Goal: Task Accomplishment & Management: Use online tool/utility

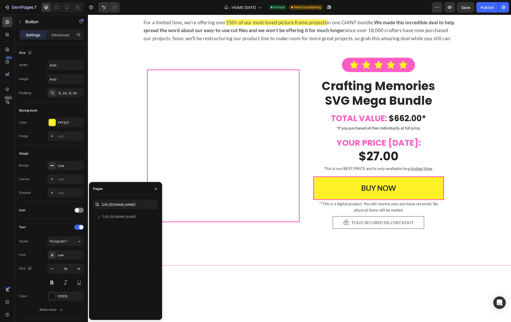
scroll to position [123, 0]
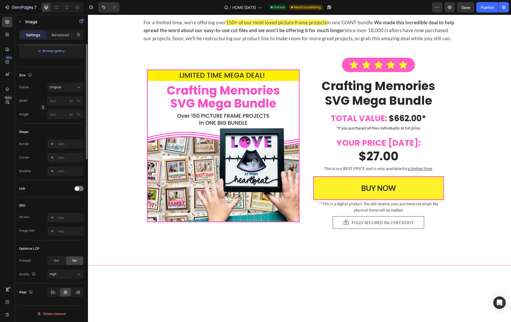
scroll to position [663, 0]
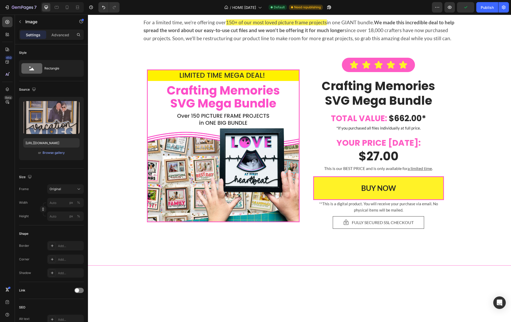
click at [83, 291] on div at bounding box center [78, 289] width 9 height 5
click at [67, 304] on div "Open page" at bounding box center [63, 303] width 27 height 5
click at [67, 314] on div "Add..." at bounding box center [65, 316] width 37 height 9
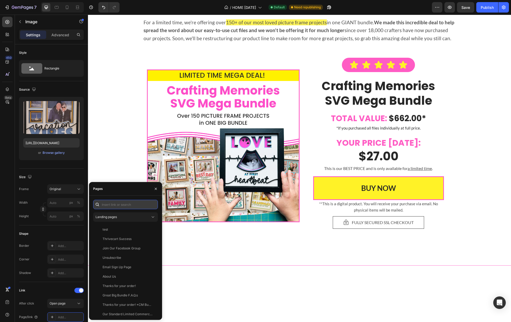
click at [125, 203] on input "text" at bounding box center [125, 204] width 65 height 9
paste input "[URL][DOMAIN_NAME]"
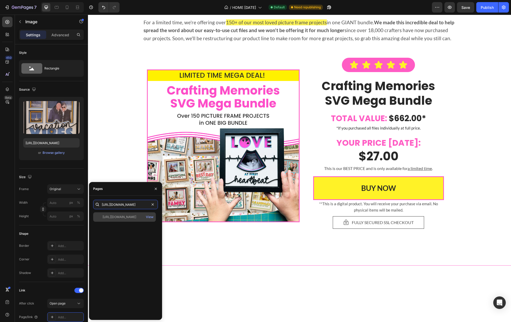
type input "[URL][DOMAIN_NAME]"
click at [136, 217] on div "[URL][DOMAIN_NAME]" at bounding box center [120, 216] width 34 height 5
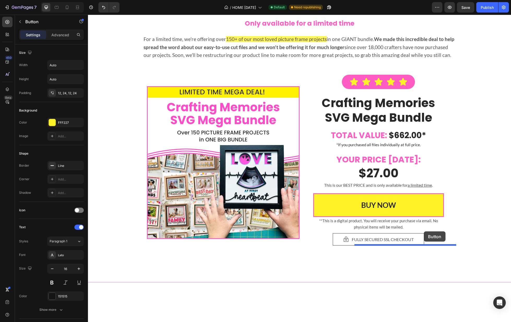
drag, startPoint x: 262, startPoint y: 262, endPoint x: 424, endPoint y: 231, distance: 164.9
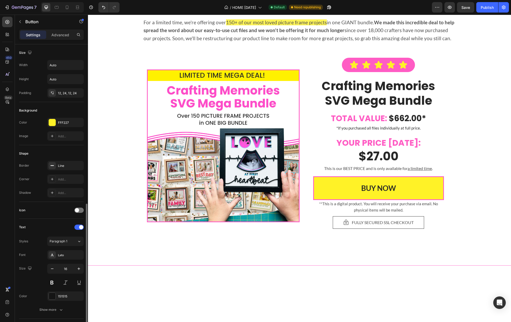
scroll to position [123, 0]
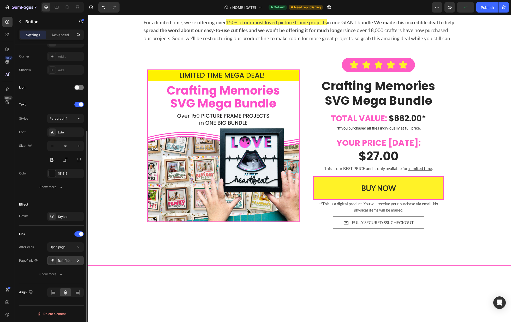
click at [69, 259] on div "[URL][DOMAIN_NAME]" at bounding box center [65, 260] width 15 height 5
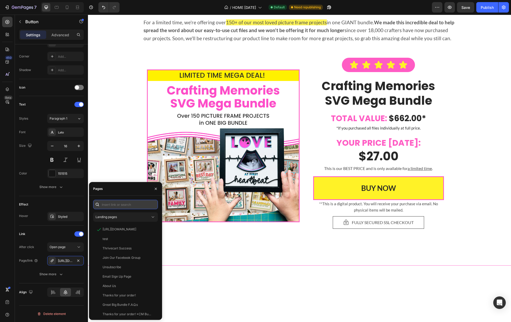
click at [127, 208] on input "text" at bounding box center [125, 204] width 65 height 9
paste input "[URL][DOMAIN_NAME]"
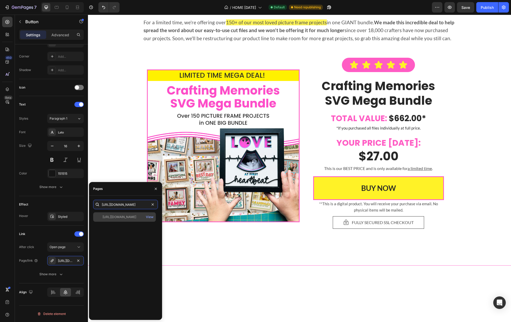
type input "[URL][DOMAIN_NAME]"
click at [136, 218] on div "[URL][DOMAIN_NAME]" at bounding box center [120, 216] width 34 height 5
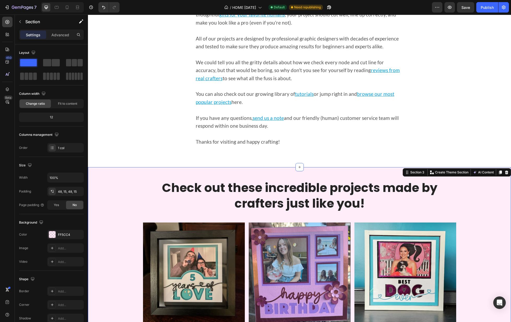
scroll to position [338, 0]
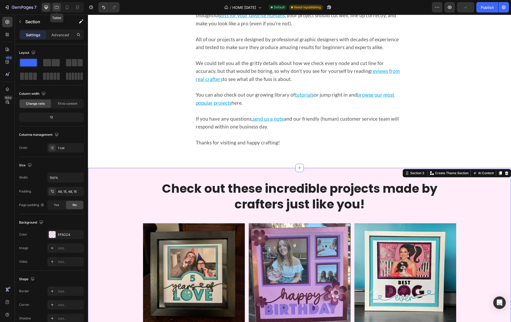
click at [56, 8] on icon at bounding box center [56, 7] width 5 height 5
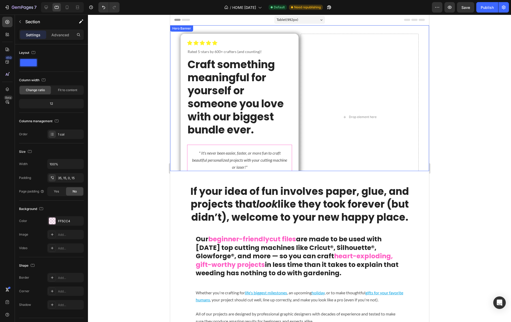
click at [171, 162] on div "Icon Icon Icon Icon Icon Icon List Rated 5-stars by 600+ crafters (and counting…" at bounding box center [299, 116] width 259 height 183
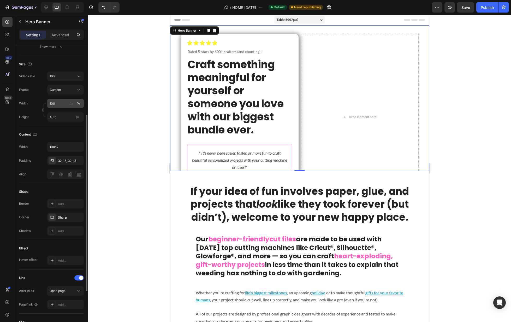
scroll to position [113, 0]
click at [58, 122] on input "Auto" at bounding box center [65, 117] width 37 height 9
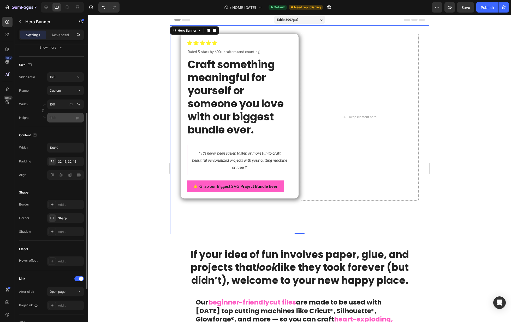
click at [78, 119] on span "px" at bounding box center [78, 118] width 4 height 4
click at [78, 122] on input "800" at bounding box center [65, 117] width 37 height 9
click at [67, 122] on input "800" at bounding box center [65, 117] width 37 height 9
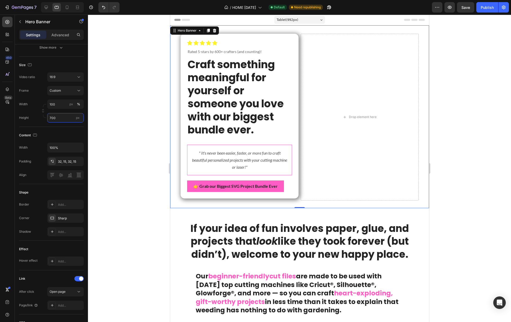
type input "700"
click at [129, 131] on div at bounding box center [299, 168] width 423 height 307
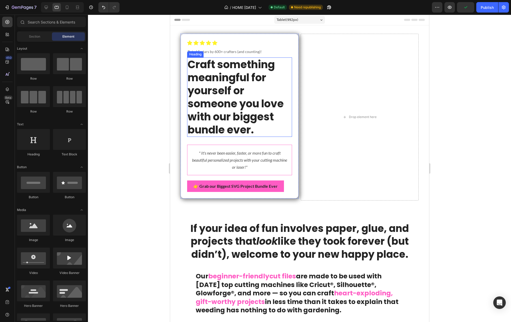
click at [241, 107] on h2 "Craft something meaningful for yourself or someone you love with our biggest bu…" at bounding box center [239, 96] width 105 height 79
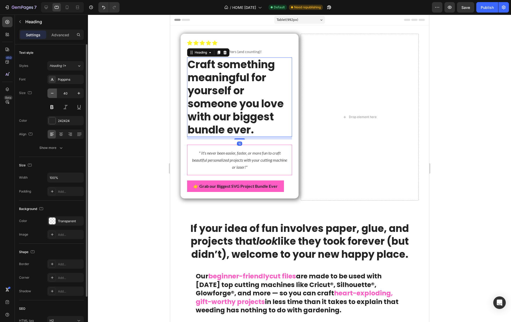
click at [53, 93] on icon "button" at bounding box center [52, 93] width 5 height 5
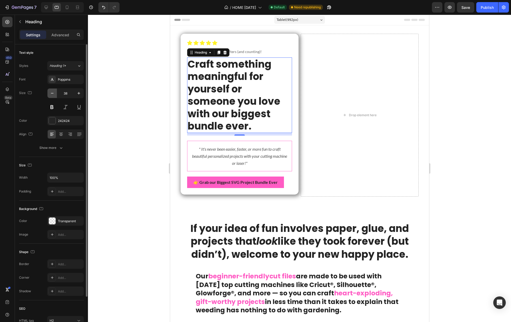
click at [53, 93] on icon "button" at bounding box center [52, 93] width 5 height 5
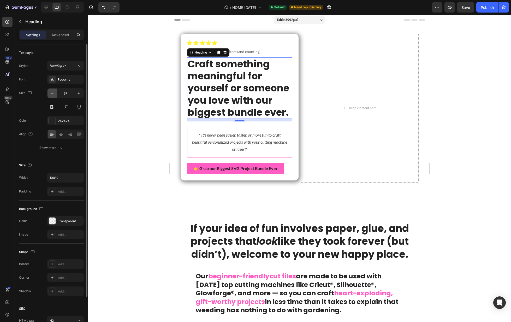
click at [53, 93] on icon "button" at bounding box center [52, 93] width 5 height 5
type input "36"
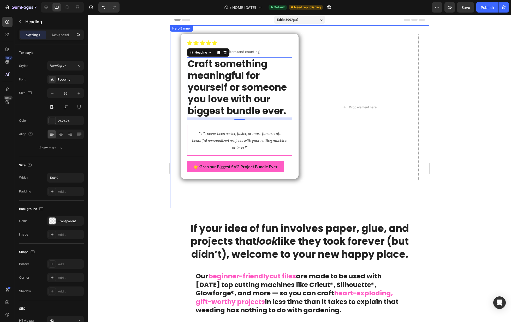
click at [317, 191] on div "Background Image" at bounding box center [299, 116] width 259 height 183
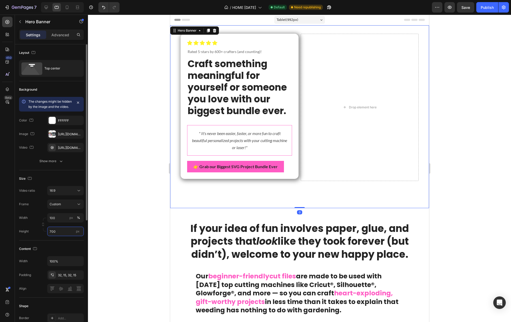
click at [55, 235] on input "700" at bounding box center [65, 230] width 37 height 9
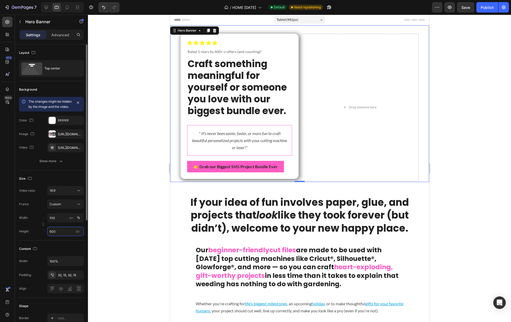
click at [53, 236] on input "600" at bounding box center [65, 230] width 37 height 9
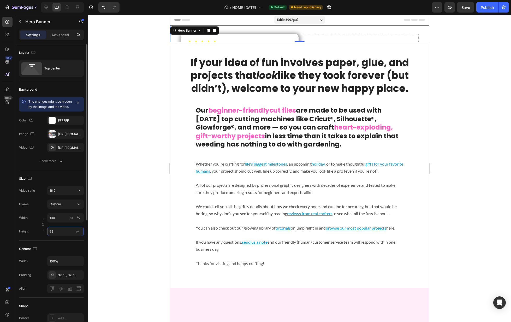
type input "650"
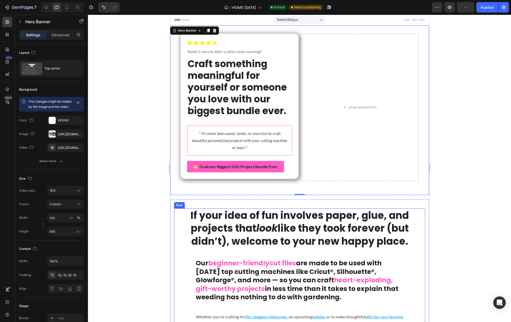
click at [468, 245] on div at bounding box center [299, 168] width 423 height 307
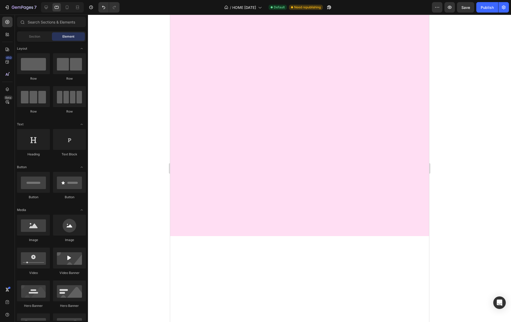
scroll to position [0, 0]
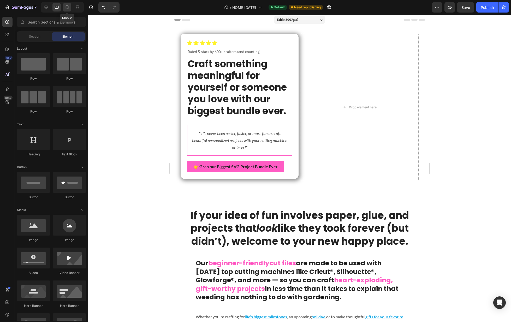
click at [67, 7] on icon at bounding box center [66, 7] width 5 height 5
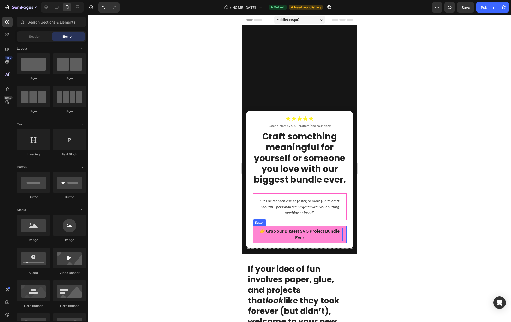
click at [310, 230] on strong "👉 Grab our Biggest SVG Project Bundle Ever" at bounding box center [299, 234] width 80 height 12
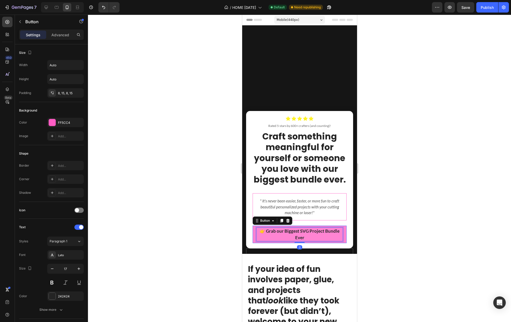
click at [320, 230] on strong "👉 Grab our Biggest SVG Project Bundle Ever" at bounding box center [299, 234] width 80 height 12
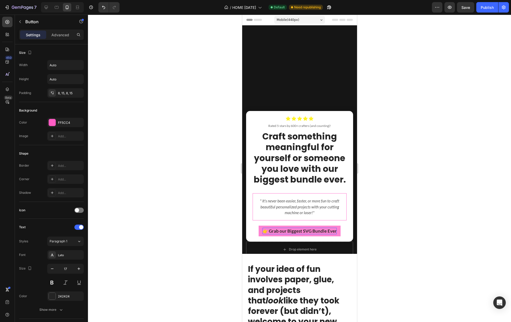
click at [387, 230] on div at bounding box center [299, 168] width 423 height 307
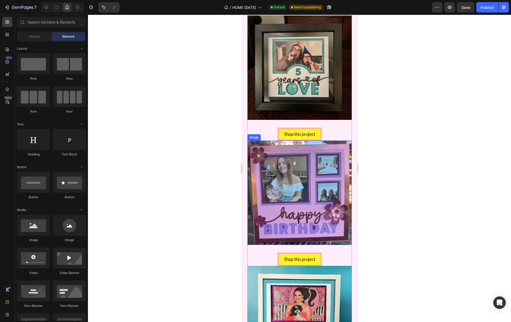
scroll to position [609, 0]
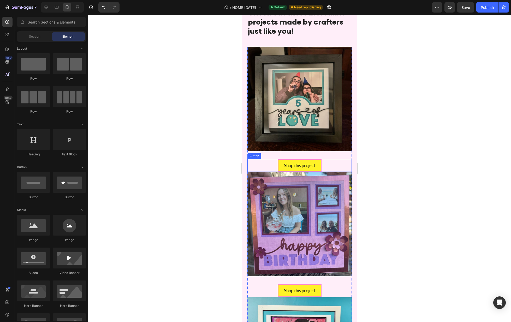
click at [338, 161] on div "Shop this project Button" at bounding box center [299, 165] width 104 height 13
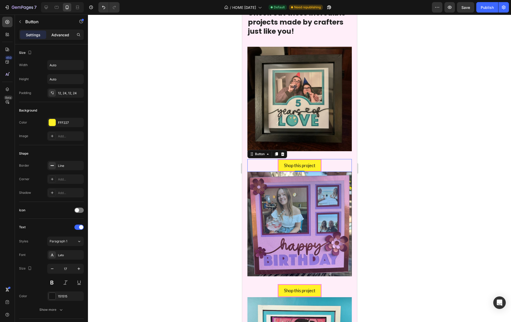
click at [64, 37] on p "Advanced" at bounding box center [60, 34] width 18 height 5
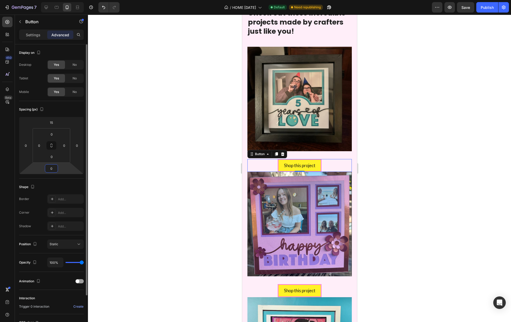
click at [49, 168] on input "0" at bounding box center [51, 168] width 10 height 8
click at [49, 168] on input "-1" at bounding box center [51, 167] width 10 height 8
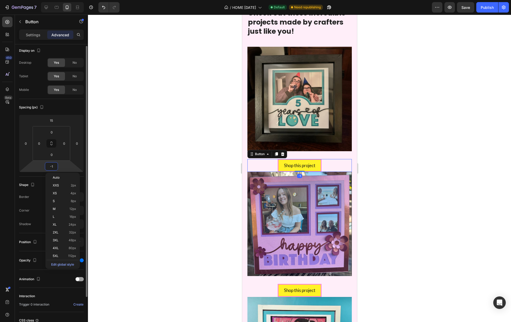
click at [52, 167] on input "-1" at bounding box center [51, 166] width 10 height 8
click at [55, 166] on input "-1" at bounding box center [51, 168] width 10 height 8
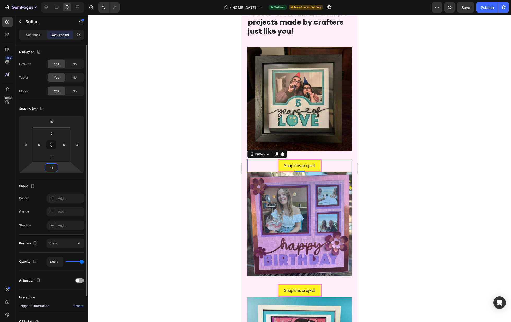
drag, startPoint x: 55, startPoint y: 168, endPoint x: 44, endPoint y: 167, distance: 11.2
click at [44, 167] on div "15 0 -1 0" at bounding box center [51, 144] width 65 height 57
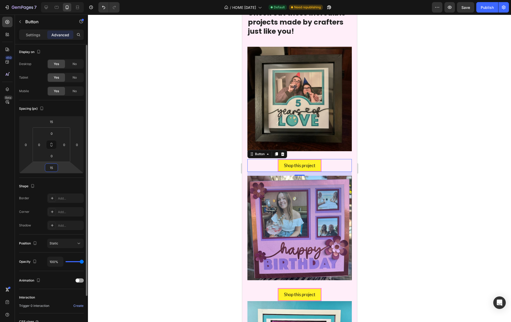
click at [51, 168] on input "15" at bounding box center [51, 168] width 10 height 8
click at [51, 168] on input "15" at bounding box center [51, 166] width 10 height 8
type input "25"
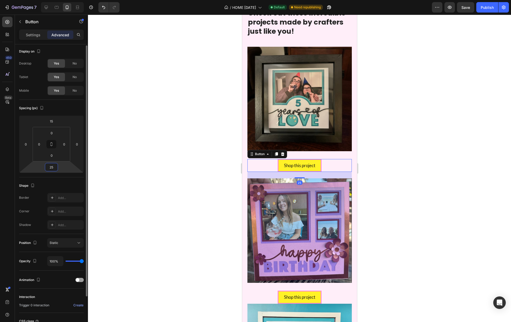
click at [50, 167] on input "25" at bounding box center [51, 167] width 10 height 8
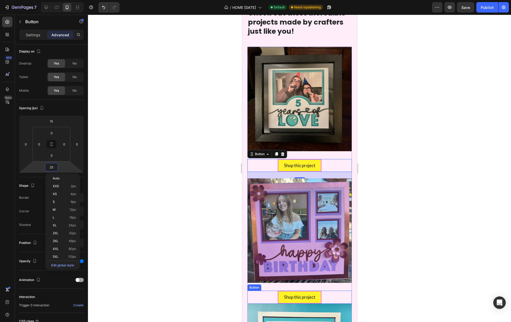
click at [334, 296] on div "Shop this project Button" at bounding box center [299, 296] width 104 height 13
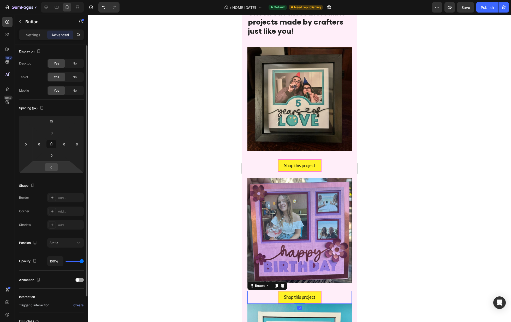
click at [50, 166] on input "0" at bounding box center [51, 167] width 10 height 8
paste input "25"
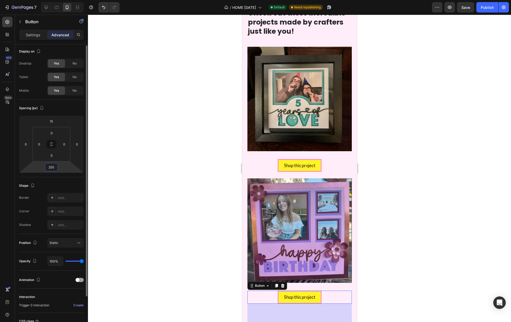
click at [51, 166] on input "250" at bounding box center [51, 167] width 10 height 8
paste input "number"
type input "25"
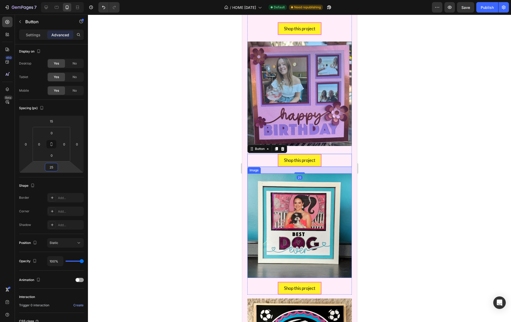
scroll to position [891, 0]
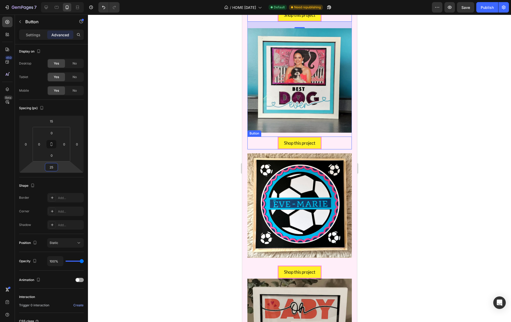
click at [339, 140] on div "Shop this project Button" at bounding box center [299, 142] width 104 height 13
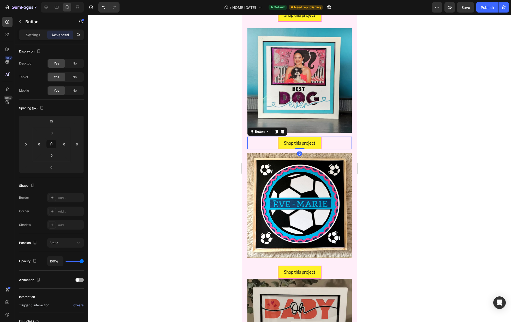
scroll to position [889, 0]
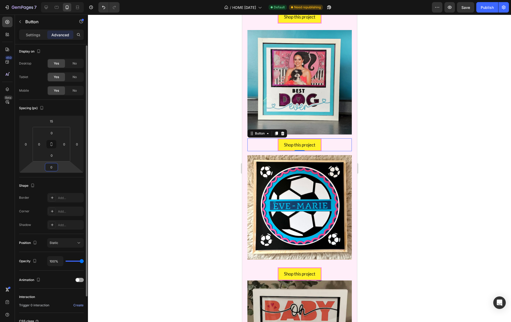
click at [51, 166] on input "0" at bounding box center [51, 167] width 10 height 8
type input "10"
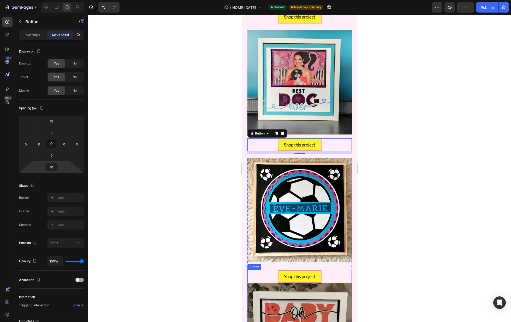
click at [327, 276] on div "Shop this project Button" at bounding box center [299, 276] width 104 height 13
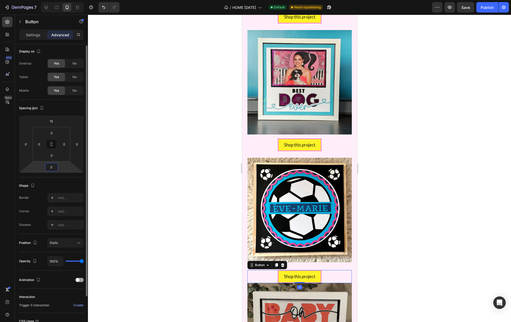
click at [52, 167] on input "0" at bounding box center [51, 167] width 10 height 8
paste input "25"
type input "25"
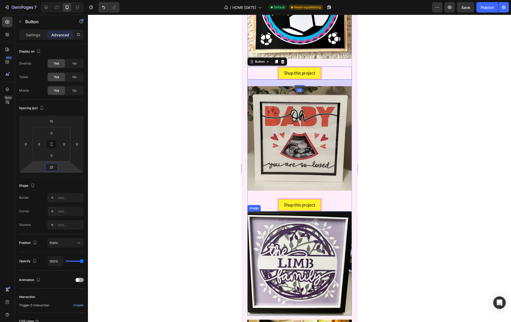
scroll to position [1101, 0]
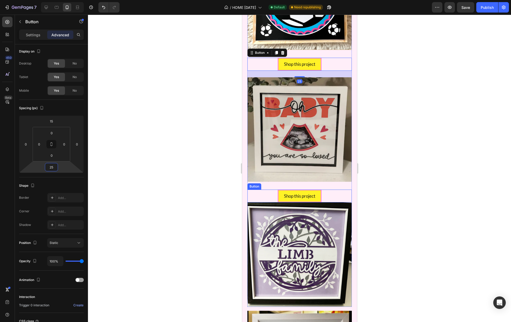
click at [330, 196] on div "Shop this project Button" at bounding box center [299, 195] width 104 height 13
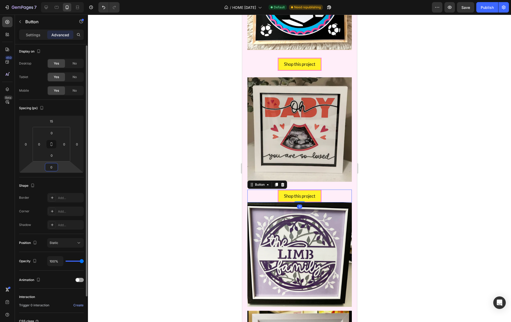
click at [50, 168] on input "0" at bounding box center [51, 167] width 10 height 8
paste input "25"
type input "25"
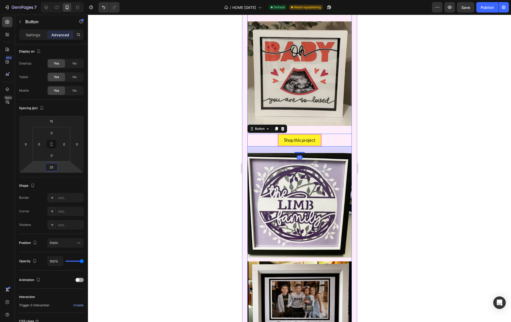
scroll to position [1288, 0]
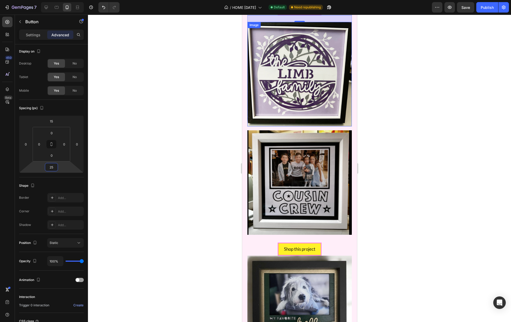
click at [328, 112] on img at bounding box center [299, 74] width 104 height 104
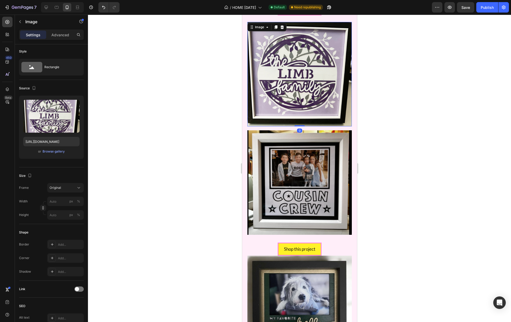
scroll to position [0, 0]
click at [65, 35] on p "Advanced" at bounding box center [60, 34] width 18 height 5
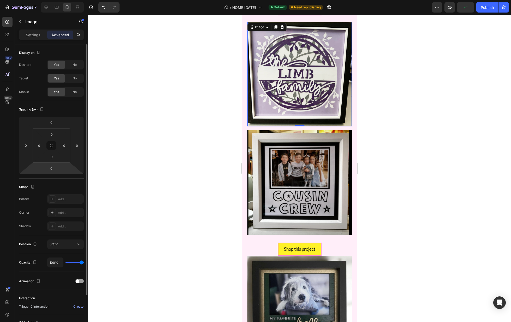
click at [52, 167] on input "0" at bounding box center [51, 168] width 10 height 8
paste input "25"
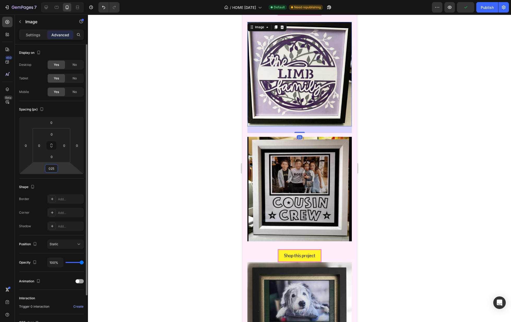
click at [50, 169] on input "025" at bounding box center [51, 168] width 10 height 8
paste input "number"
type input "25"
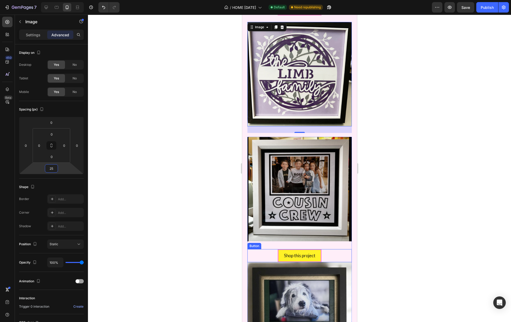
click at [332, 256] on div "Shop this project Button" at bounding box center [299, 255] width 104 height 13
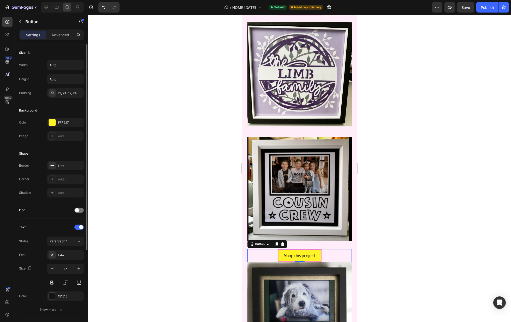
drag, startPoint x: 56, startPoint y: 36, endPoint x: 57, endPoint y: 50, distance: 13.9
click at [56, 36] on p "Advanced" at bounding box center [60, 34] width 18 height 5
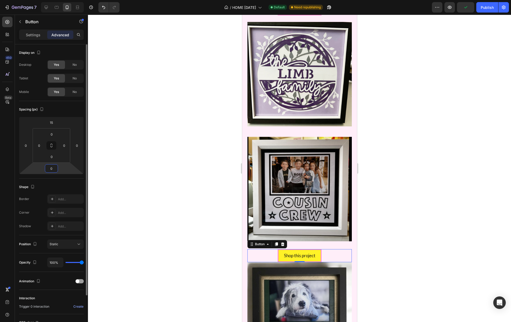
click at [51, 167] on input "0" at bounding box center [51, 168] width 10 height 8
paste input "25"
type input "25"
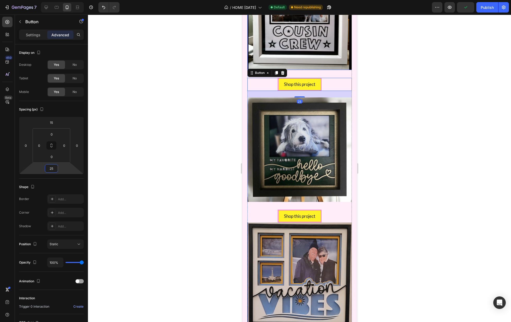
scroll to position [1490, 0]
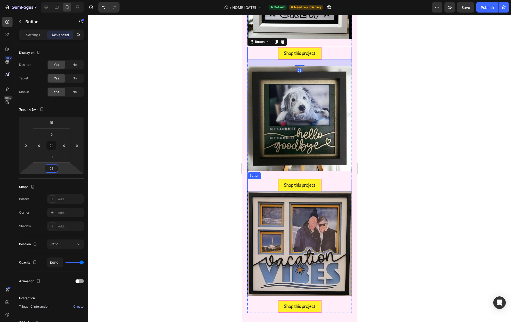
click at [332, 184] on div "Shop this project Button" at bounding box center [299, 184] width 104 height 13
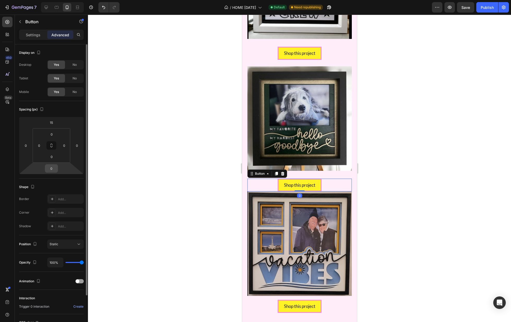
click at [49, 169] on input "0" at bounding box center [51, 168] width 10 height 8
paste input "25"
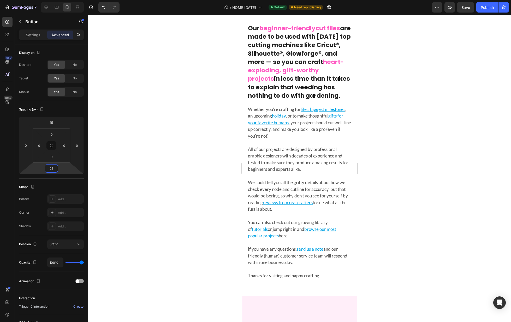
scroll to position [0, 0]
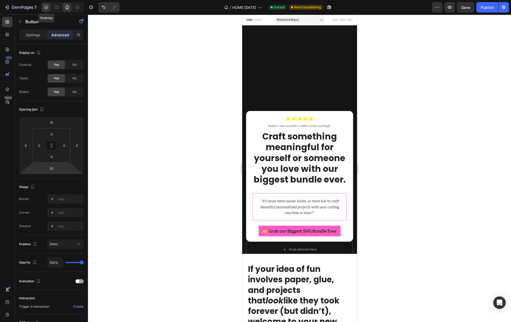
click at [46, 7] on icon at bounding box center [46, 7] width 5 height 5
type input "0"
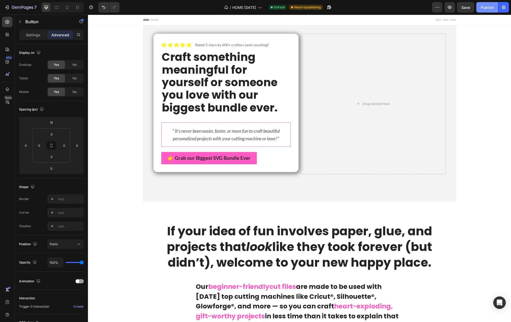
click at [486, 6] on div "Publish" at bounding box center [486, 7] width 13 height 5
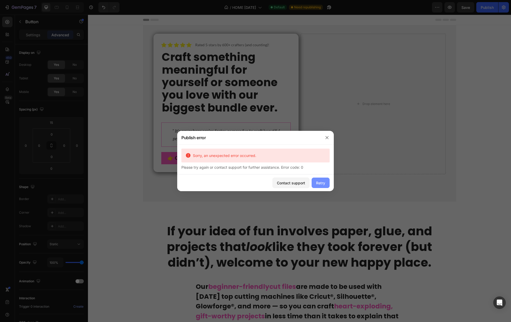
click at [320, 180] on div "Retry" at bounding box center [320, 182] width 9 height 5
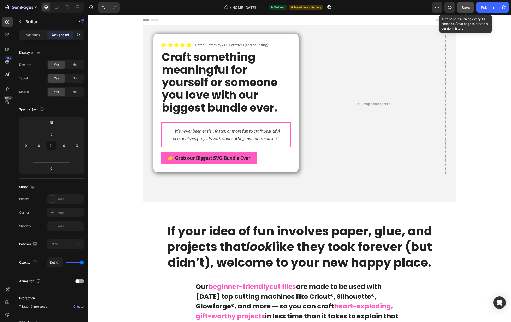
click at [468, 8] on span "Save" at bounding box center [465, 7] width 9 height 4
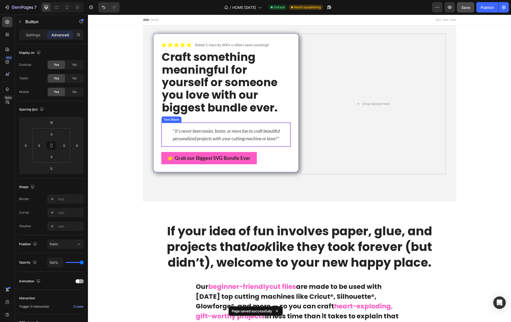
click at [237, 136] on p "" It's never been easier, faster, or more fun to craft beautiful personalized p…" at bounding box center [226, 134] width 120 height 15
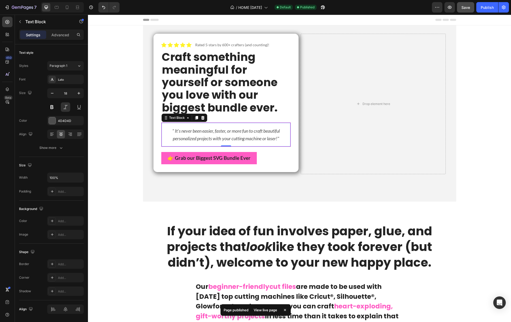
click at [217, 135] on p "" It's never been easier, faster, or more fun to craft beautiful personalized p…" at bounding box center [226, 134] width 120 height 15
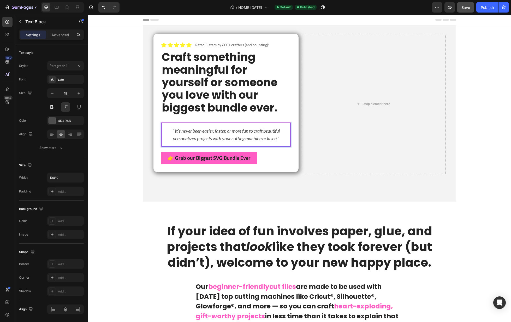
click at [178, 137] on p "" It's never been easier, faster, or more fun to craft beautiful personalized p…" at bounding box center [226, 134] width 120 height 15
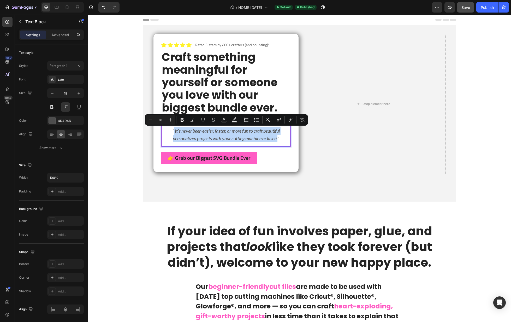
drag, startPoint x: 172, startPoint y: 130, endPoint x: 279, endPoint y: 138, distance: 107.2
click at [279, 138] on p "" It's never been easier, faster, or more fun to craft beautiful personalized p…" at bounding box center [226, 134] width 120 height 15
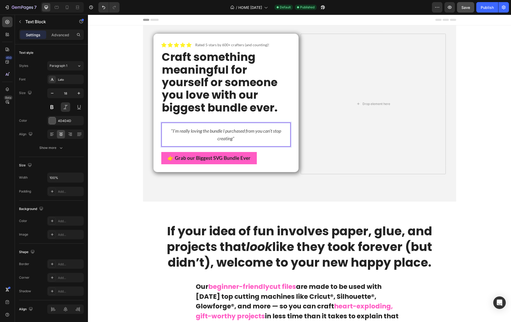
click at [262, 131] on p ""I’m really loving the bundle I purchased from you can’t stop creating"" at bounding box center [226, 134] width 120 height 15
click at [264, 131] on p ""I’m really loving the bundle I purchased from you. can’t stop creating"" at bounding box center [226, 134] width 120 height 15
click at [264, 138] on p ""I’m really loving the bundle I purchased from you. I can’t stop creating"" at bounding box center [226, 134] width 120 height 15
drag, startPoint x: 222, startPoint y: 138, endPoint x: 229, endPoint y: 141, distance: 6.9
click at [224, 138] on p ""I’m really loving the bundle I purchased from you. I can’t stop creating"- [PE…" at bounding box center [226, 134] width 120 height 15
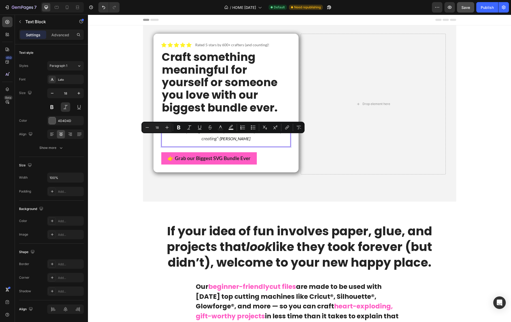
click at [220, 138] on p ""I’m really loving the bundle I purchased from you. I can’t stop creating"- [PE…" at bounding box center [226, 134] width 120 height 15
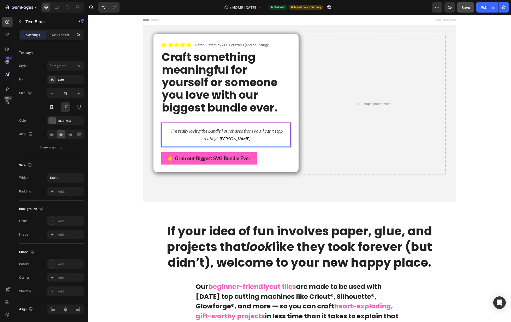
click at [222, 138] on p ""I’m really loving the bundle I purchased from you. I can’t stop creating"- [PE…" at bounding box center [226, 134] width 120 height 15
click at [258, 136] on p ""I’m really loving the bundle I purchased from you. I can’t stop creating" - [P…" at bounding box center [226, 134] width 120 height 15
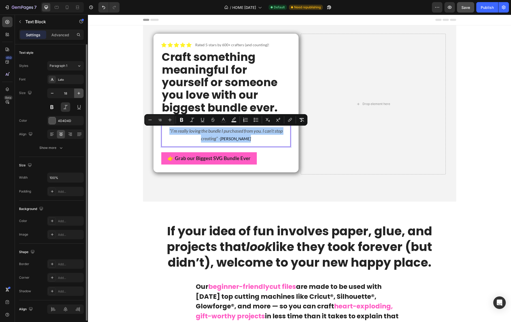
click at [77, 94] on icon "button" at bounding box center [78, 93] width 5 height 5
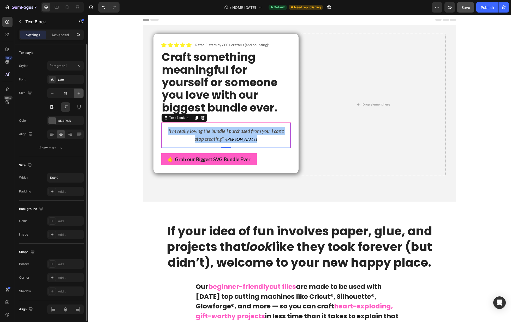
click at [77, 94] on icon "button" at bounding box center [78, 93] width 5 height 5
type input "21"
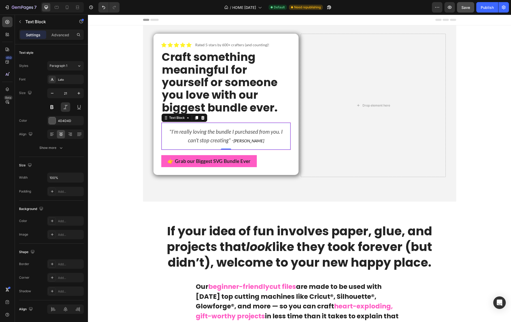
click at [281, 131] on p ""I’m really loving the bundle I purchased from you. I can’t stop creating" - [P…" at bounding box center [226, 136] width 120 height 18
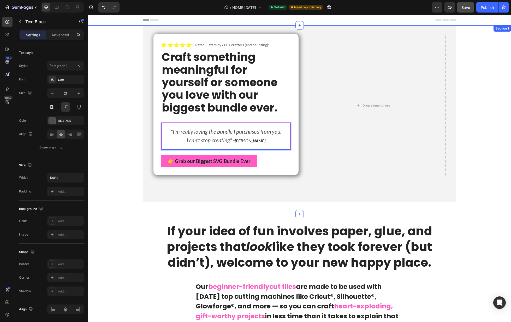
click at [116, 163] on div "Icon Icon Icon Icon Icon Icon List Rated 5-stars by 600+ crafters (and counting…" at bounding box center [299, 115] width 423 height 180
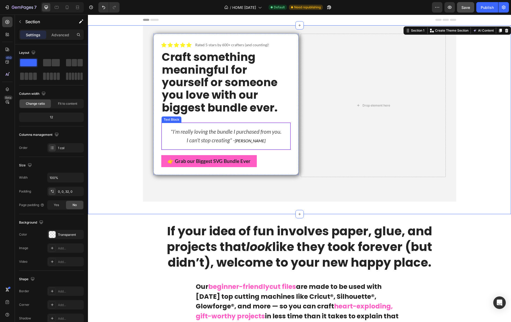
click at [233, 141] on p ""I’m really loving the bundle I purchased from you. I can’t stop creating" - [P…" at bounding box center [226, 136] width 120 height 18
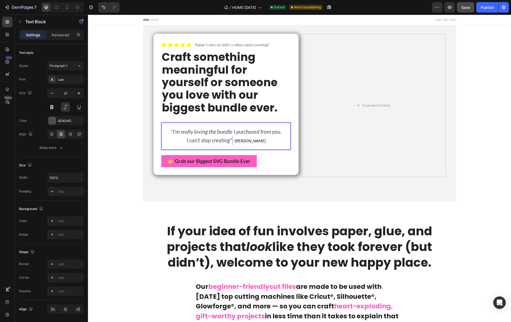
click at [234, 140] on p ""I’m really loving the bundle I purchased from you. I can’t stop creating" - [P…" at bounding box center [226, 136] width 120 height 18
click at [233, 140] on p ""I’m really loving the bundle I purchased from you. I can’t stop creating" - [P…" at bounding box center [226, 136] width 120 height 18
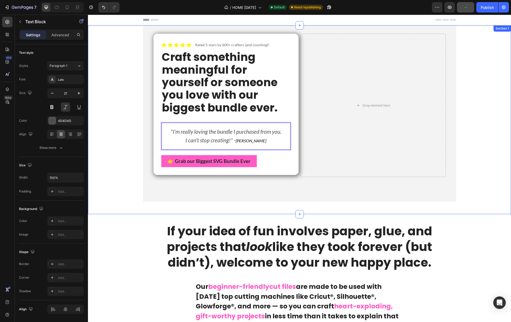
click at [122, 134] on div "Icon Icon Icon Icon Icon Icon List Rated 5-stars by 600+ crafters (and counting…" at bounding box center [299, 115] width 423 height 180
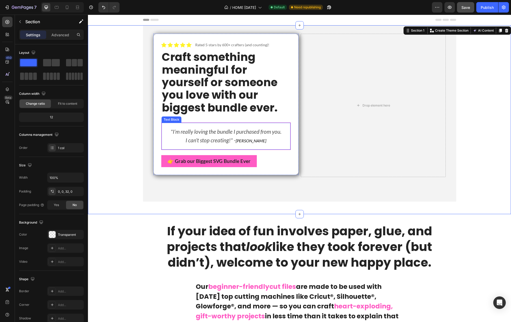
click at [247, 141] on span "[PERSON_NAME]" at bounding box center [251, 140] width 31 height 5
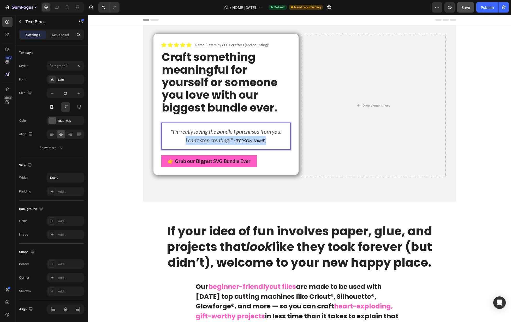
click at [247, 141] on span "[PERSON_NAME]" at bounding box center [251, 140] width 31 height 5
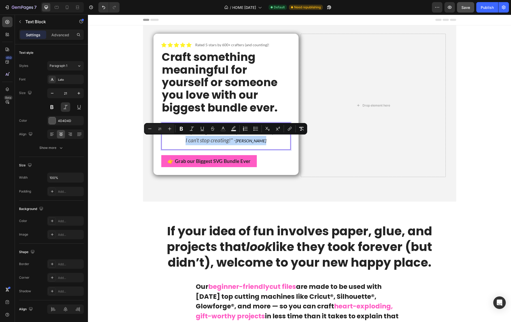
click at [209, 140] on p ""I’m really loving the bundle I purchased from you. I can’t stop creating!" - […" at bounding box center [226, 136] width 120 height 18
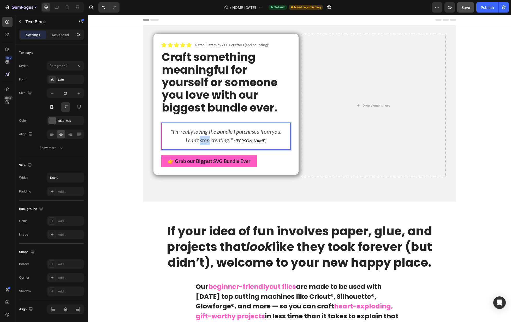
click at [209, 140] on p ""I’m really loving the bundle I purchased from you. I can’t stop creating!" - […" at bounding box center [226, 136] width 120 height 18
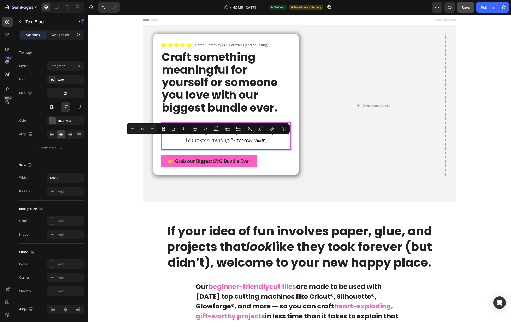
click at [246, 140] on span "[PERSON_NAME]" at bounding box center [251, 140] width 31 height 5
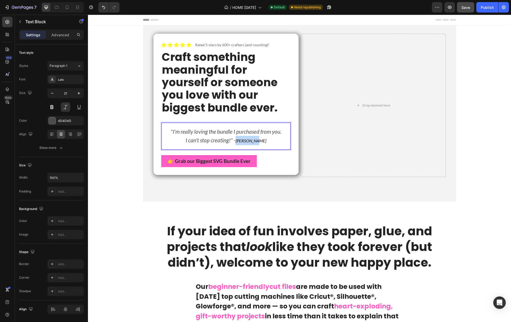
click at [246, 140] on span "[PERSON_NAME]" at bounding box center [251, 140] width 31 height 5
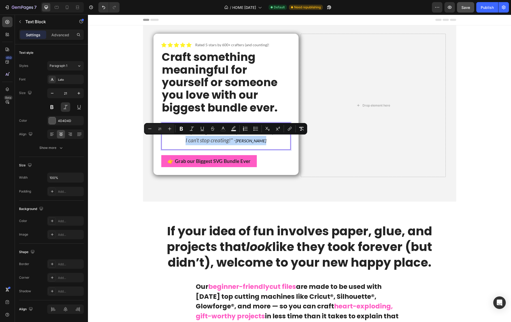
click at [257, 140] on span "[PERSON_NAME]" at bounding box center [251, 140] width 31 height 5
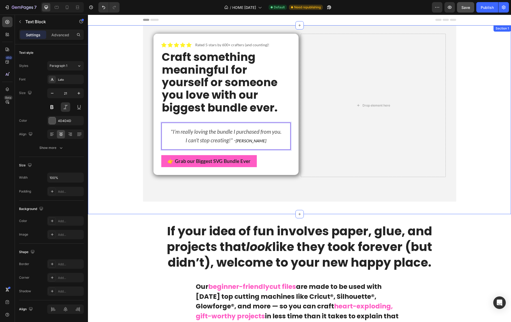
click at [125, 122] on div "Icon Icon Icon Icon Icon Icon List Rated 5-stars by 600+ crafters (and counting…" at bounding box center [299, 115] width 423 height 180
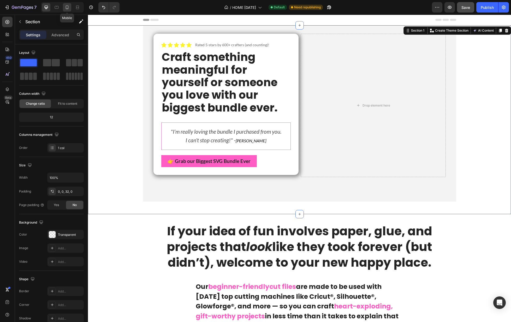
click at [69, 8] on icon at bounding box center [66, 7] width 5 height 5
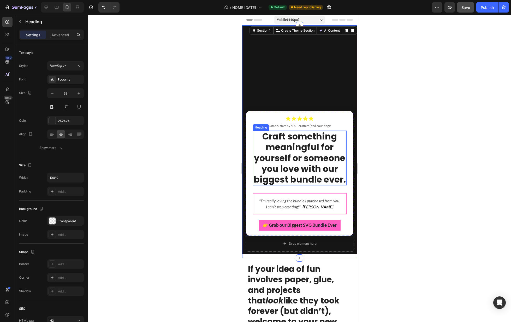
click at [321, 173] on h2 "Craft something meaningful for yourself or someone you love with our biggest bu…" at bounding box center [299, 157] width 94 height 55
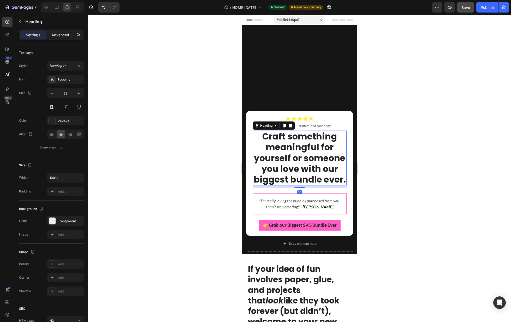
click at [58, 38] on div "Advanced" at bounding box center [60, 35] width 26 height 8
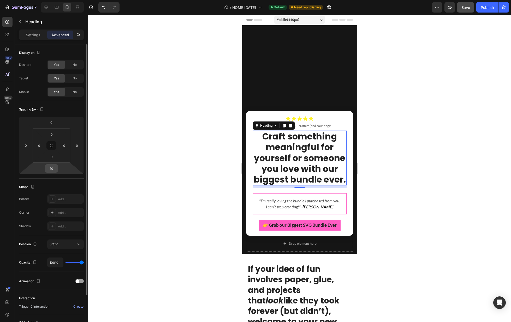
click at [51, 167] on input "10" at bounding box center [51, 168] width 10 height 8
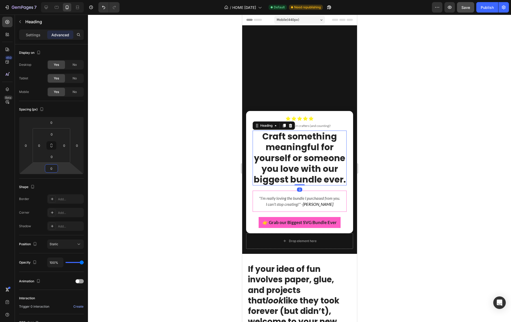
type input "0"
click at [197, 175] on div at bounding box center [299, 168] width 423 height 307
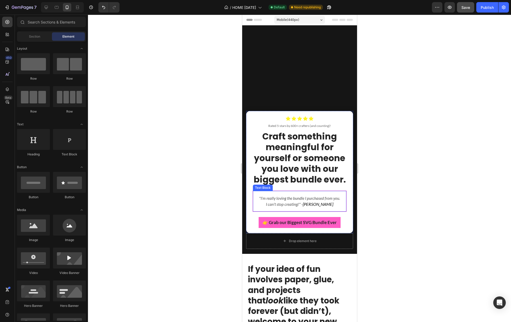
click at [316, 203] on span "[PERSON_NAME]" at bounding box center [317, 203] width 31 height 5
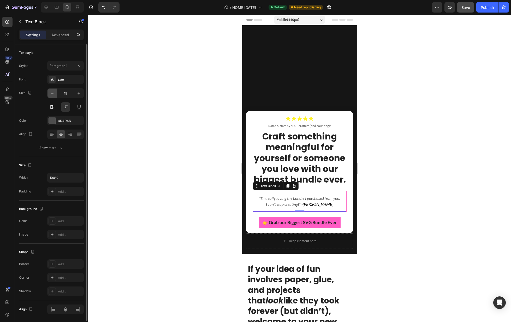
click at [53, 93] on icon "button" at bounding box center [52, 93] width 5 height 5
click at [79, 93] on icon "button" at bounding box center [78, 93] width 3 height 3
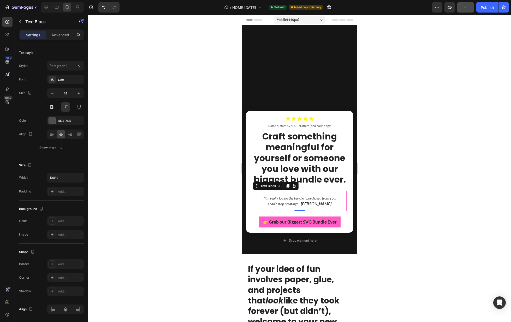
type input "15"
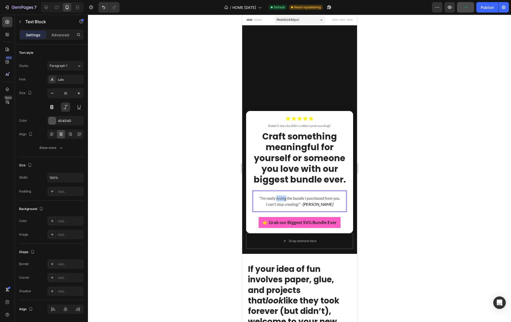
click at [283, 198] on p ""I’m really loving the bundle I purchased from you. I can’t stop creating!" - […" at bounding box center [299, 201] width 85 height 12
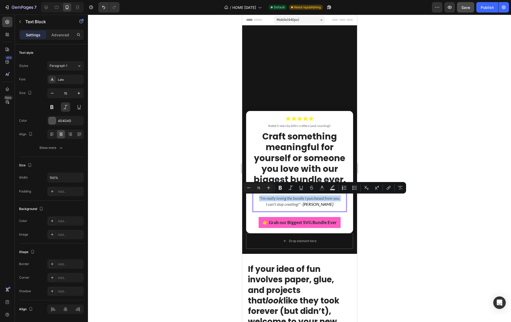
click at [343, 203] on div ""I’m really loving the bundle I purchased from you. I can’t stop creating!" - […" at bounding box center [299, 200] width 94 height 21
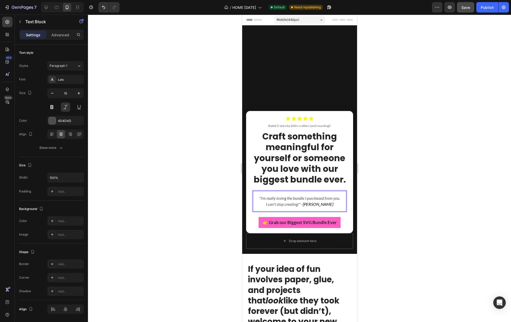
click at [328, 205] on span "[PERSON_NAME]" at bounding box center [317, 203] width 31 height 5
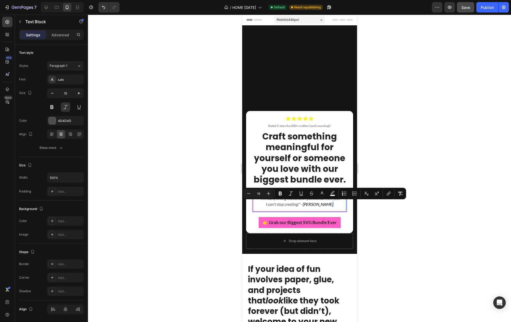
click at [332, 204] on p ""I’m really loving the bundle I purchased from you. I can’t stop creating!" - […" at bounding box center [299, 201] width 85 height 12
drag, startPoint x: 329, startPoint y: 204, endPoint x: 303, endPoint y: 205, distance: 26.9
click at [303, 205] on p ""I’m really loving the bundle I purchased from you. I can’t stop creating!" - […" at bounding box center [299, 201] width 85 height 12
click at [251, 194] on button "Minus" at bounding box center [248, 193] width 9 height 9
type input "15"
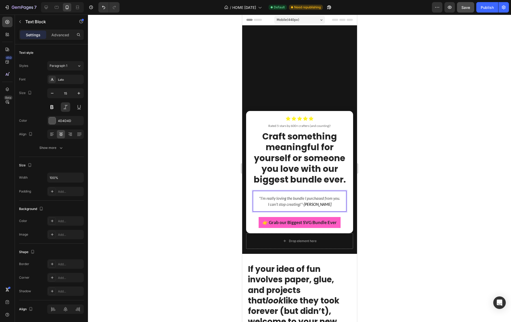
click at [295, 203] on p ""I’m really loving the bundle I purchased from you. I can’t stop creating!" - […" at bounding box center [299, 201] width 85 height 12
click at [320, 198] on p ""I’m really loving the bundle I purchased from you. I can’t stop creating!" - […" at bounding box center [299, 201] width 85 height 12
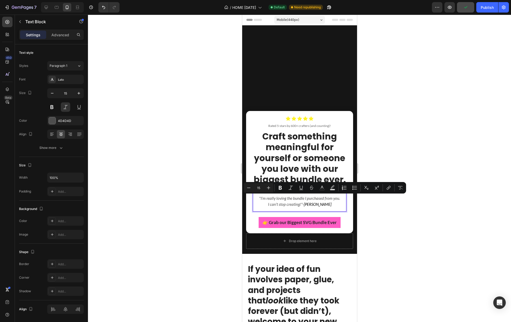
click at [331, 204] on p ""I’m really loving the bundle I purchased from you. I can’t stop creating!" - […" at bounding box center [299, 201] width 85 height 12
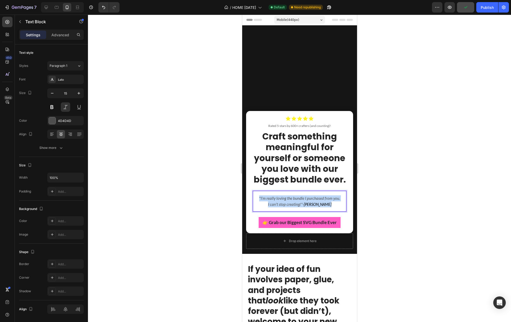
drag, startPoint x: 332, startPoint y: 204, endPoint x: 483, endPoint y: 206, distance: 150.8
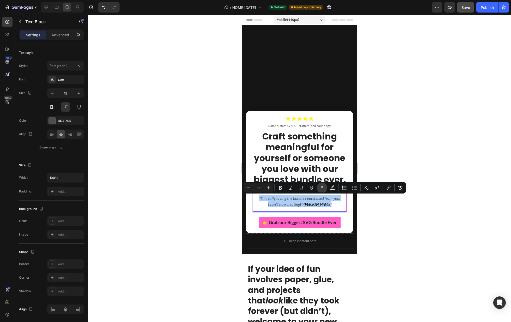
click at [323, 189] on rect "Editor contextual toolbar" at bounding box center [322, 189] width 5 height 1
type input "000000"
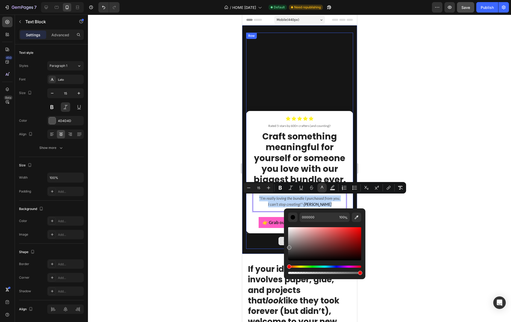
type input "686868"
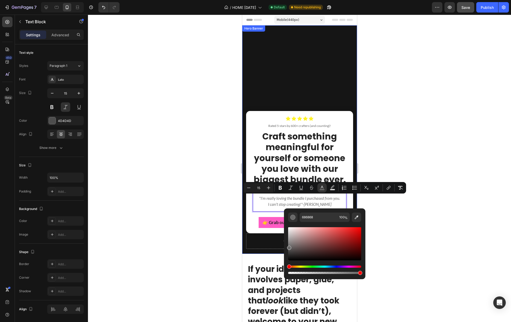
drag, startPoint x: 531, startPoint y: 260, endPoint x: 281, endPoint y: 250, distance: 249.3
click at [414, 232] on div at bounding box center [299, 168] width 423 height 307
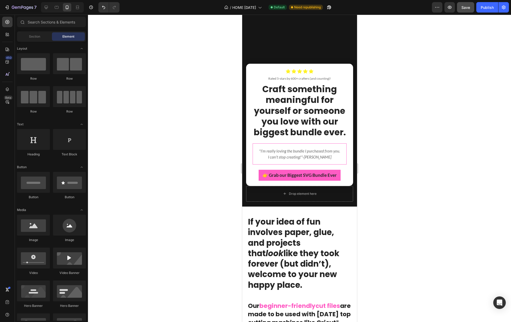
scroll to position [40, 0]
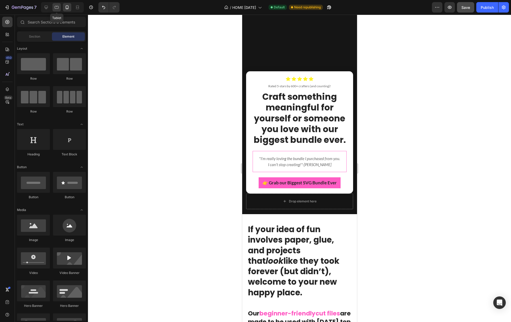
click at [56, 9] on icon at bounding box center [56, 7] width 5 height 5
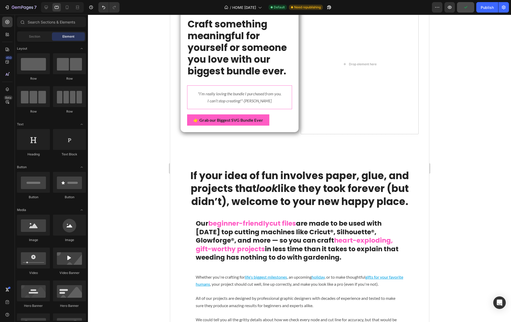
click at [51, 10] on div at bounding box center [62, 7] width 43 height 10
click at [47, 8] on icon at bounding box center [46, 7] width 3 height 3
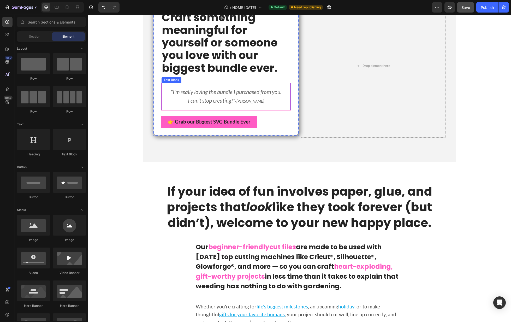
click at [252, 103] on span "[PERSON_NAME]" at bounding box center [250, 101] width 28 height 5
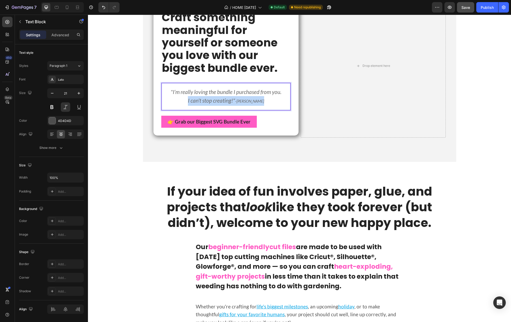
click at [251, 103] on span "[PERSON_NAME]" at bounding box center [250, 101] width 28 height 5
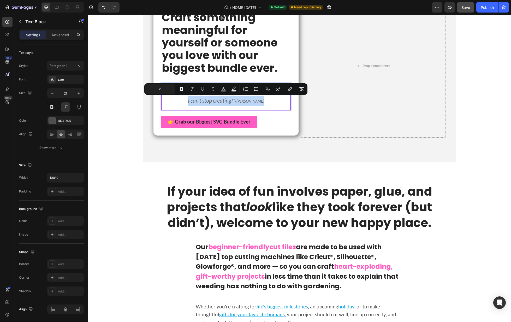
click at [252, 100] on span "[PERSON_NAME]" at bounding box center [250, 101] width 28 height 5
type input "15"
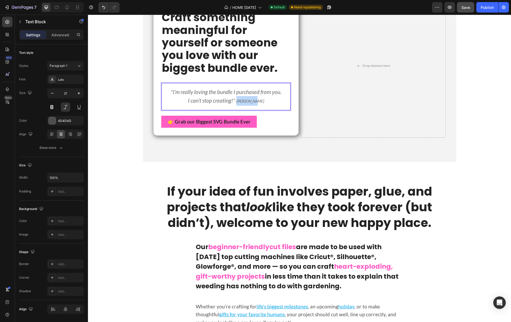
click at [252, 100] on span "[PERSON_NAME]" at bounding box center [250, 101] width 28 height 5
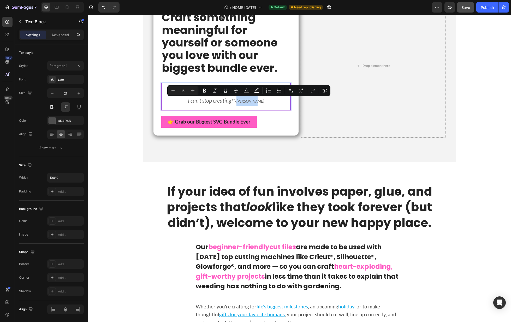
type input "21"
click at [211, 101] on span "I can’t stop creating!"" at bounding box center [211, 100] width 47 height 7
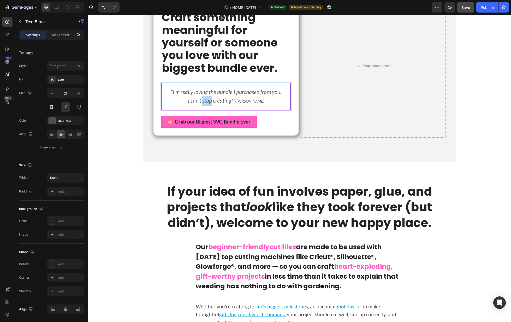
click at [211, 100] on span "I can’t stop creating!"" at bounding box center [211, 100] width 47 height 7
click at [253, 101] on span "[PERSON_NAME]" at bounding box center [250, 101] width 28 height 5
drag, startPoint x: 261, startPoint y: 101, endPoint x: 237, endPoint y: 101, distance: 24.0
click at [237, 101] on p ""I’m really loving the bundle I purchased from you. I can’t stop creating!" - […" at bounding box center [226, 96] width 120 height 18
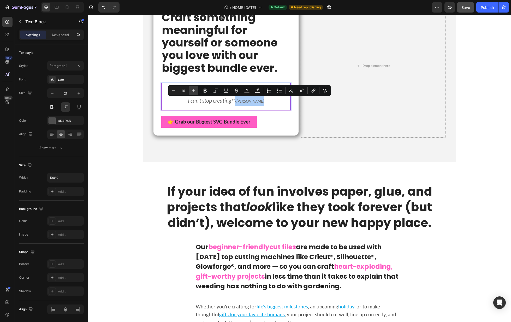
click at [195, 90] on icon "Editor contextual toolbar" at bounding box center [193, 90] width 5 height 5
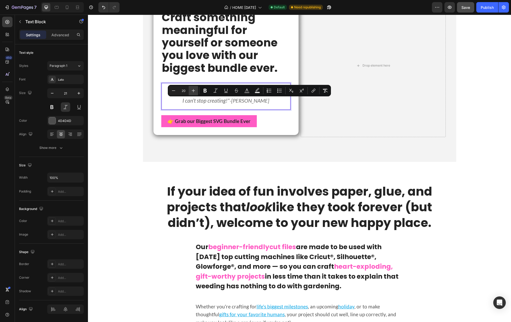
click at [195, 90] on icon "Editor contextual toolbar" at bounding box center [193, 90] width 5 height 5
click at [175, 91] on icon "Editor contextual toolbar" at bounding box center [173, 90] width 5 height 5
type input "18"
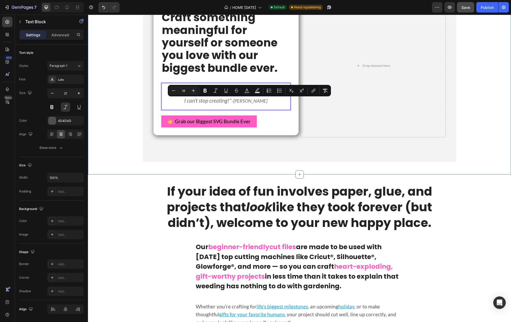
click at [132, 106] on div "Icon Icon Icon Icon Icon Icon List Rated 5-stars by 600+ crafters (and counting…" at bounding box center [299, 76] width 423 height 180
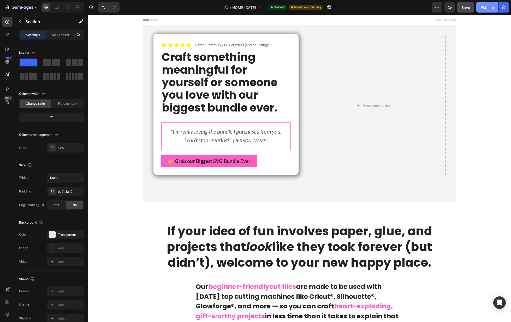
click at [487, 5] on div "Publish" at bounding box center [486, 7] width 13 height 5
